Goal: Task Accomplishment & Management: Use online tool/utility

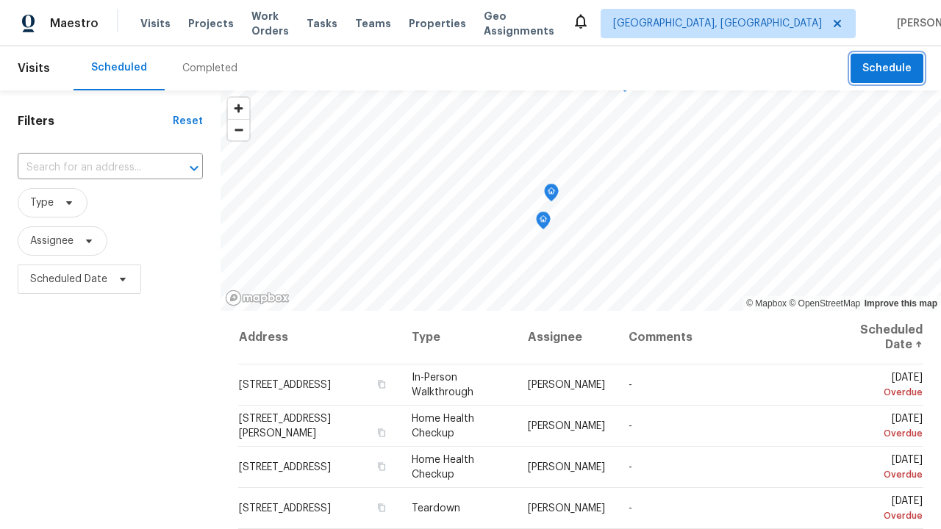
click at [888, 61] on span "Schedule" at bounding box center [886, 69] width 49 height 18
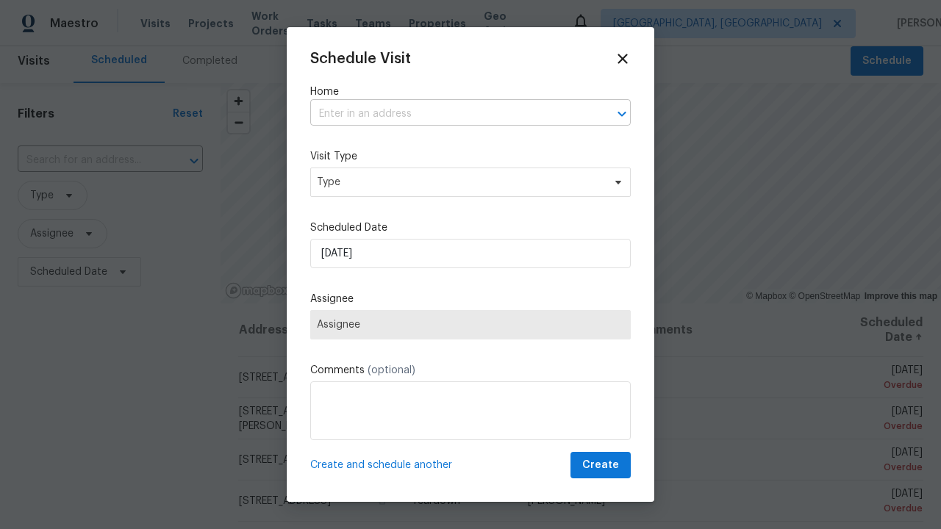
click at [450, 114] on input "text" at bounding box center [449, 114] width 279 height 23
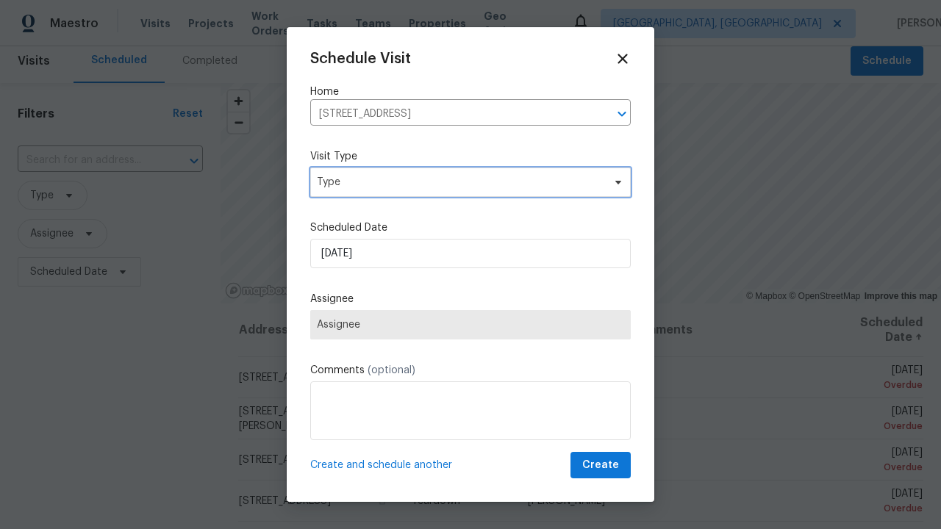
click at [470, 182] on span "Type" at bounding box center [460, 182] width 286 height 15
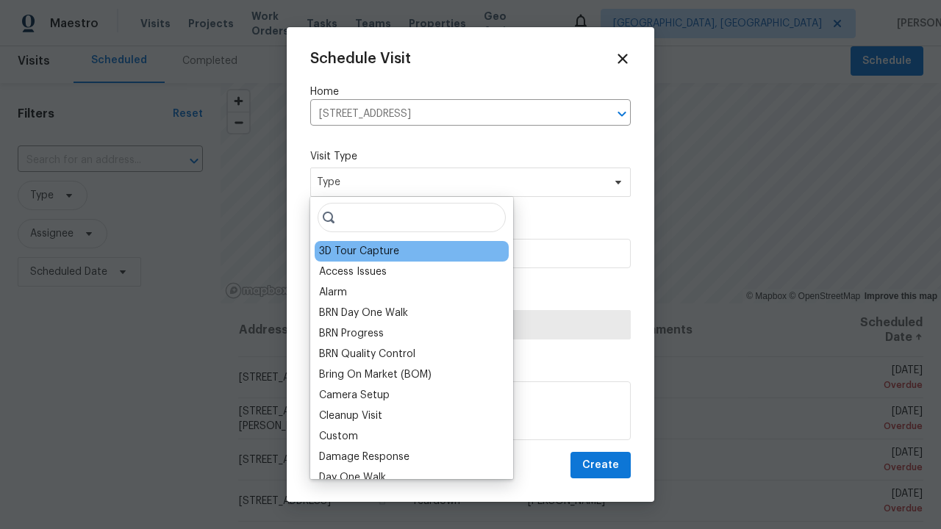
click at [358, 251] on div "3D Tour Capture" at bounding box center [359, 251] width 80 height 15
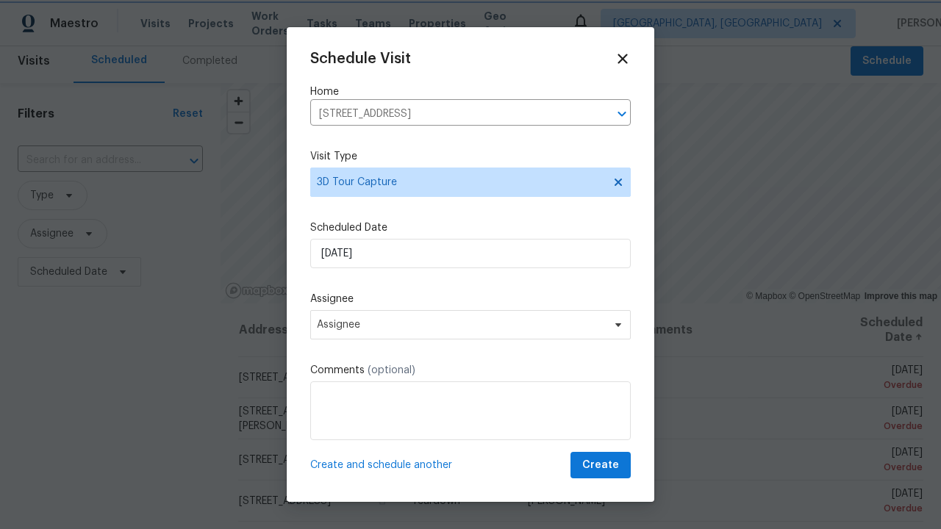
click at [470, 324] on span "Assignee" at bounding box center [461, 325] width 288 height 12
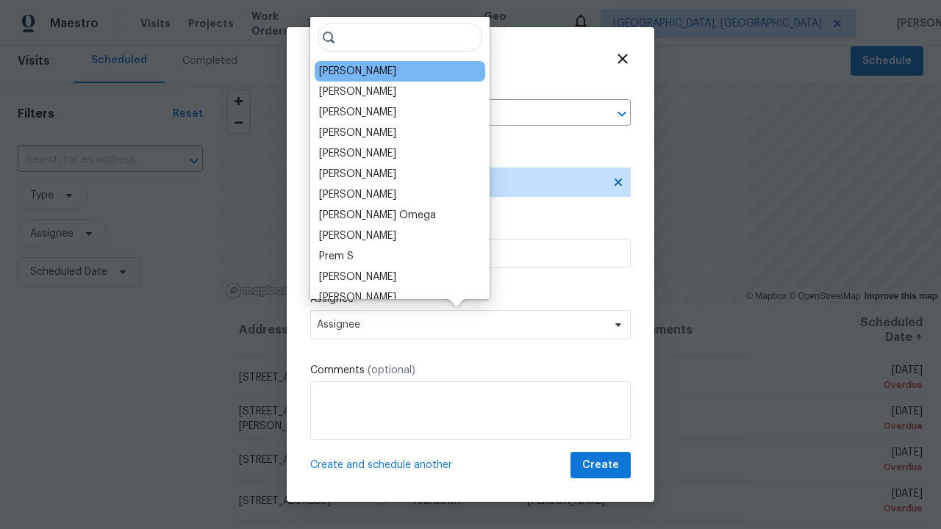
click at [348, 71] on div "[PERSON_NAME]" at bounding box center [357, 71] width 77 height 15
